Goal: Task Accomplishment & Management: Complete application form

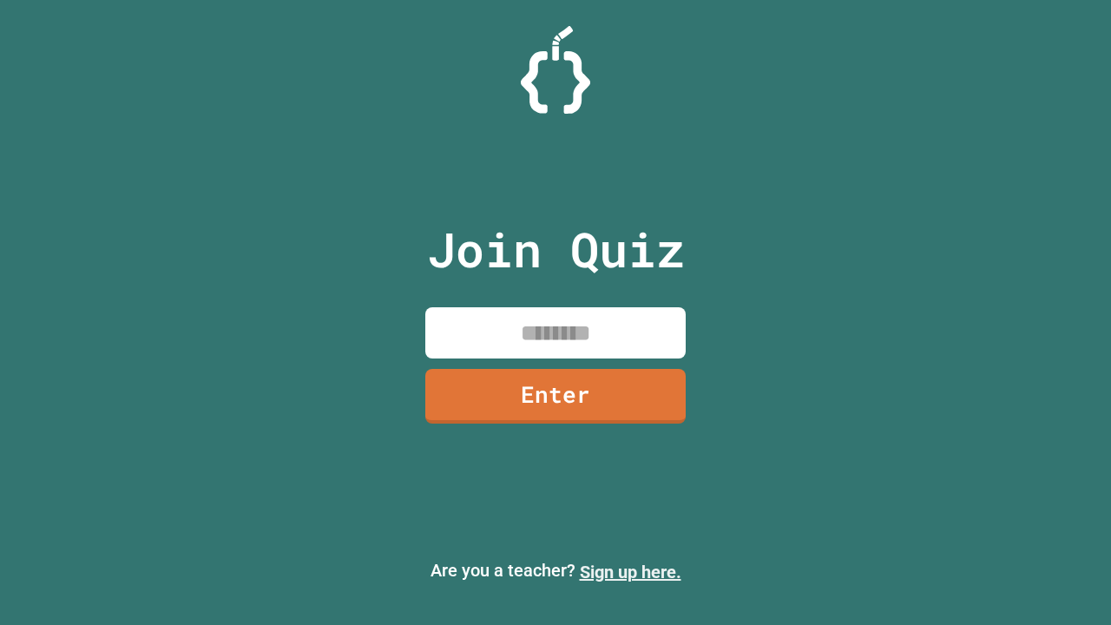
click at [630, 572] on link "Sign up here." at bounding box center [631, 571] width 102 height 21
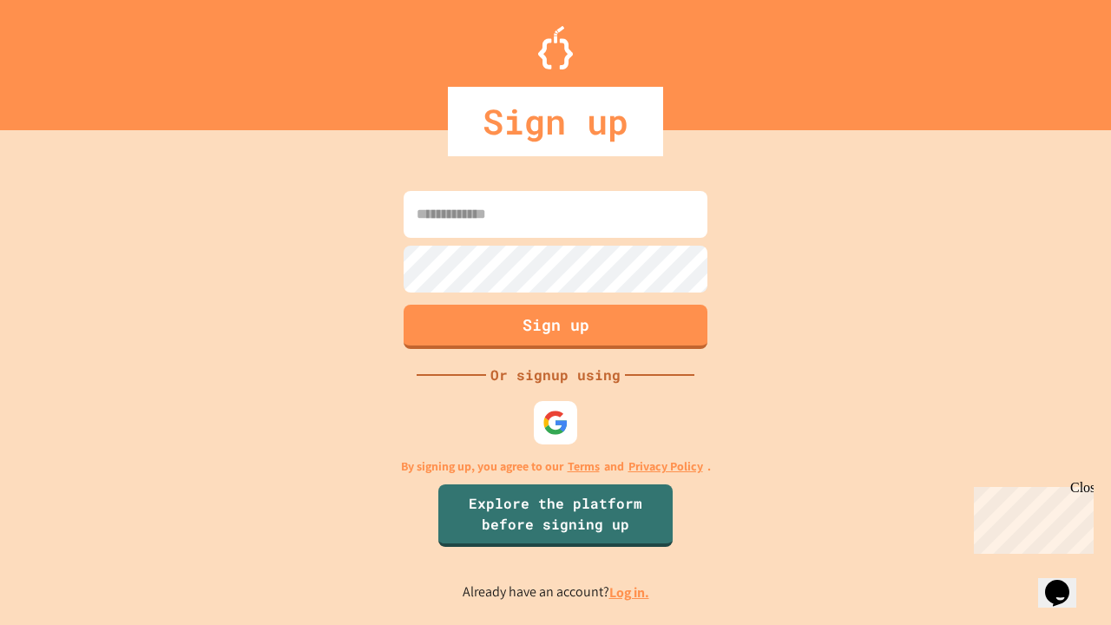
click at [630, 592] on link "Log in." at bounding box center [629, 592] width 40 height 18
